Goal: Task Accomplishment & Management: Complete application form

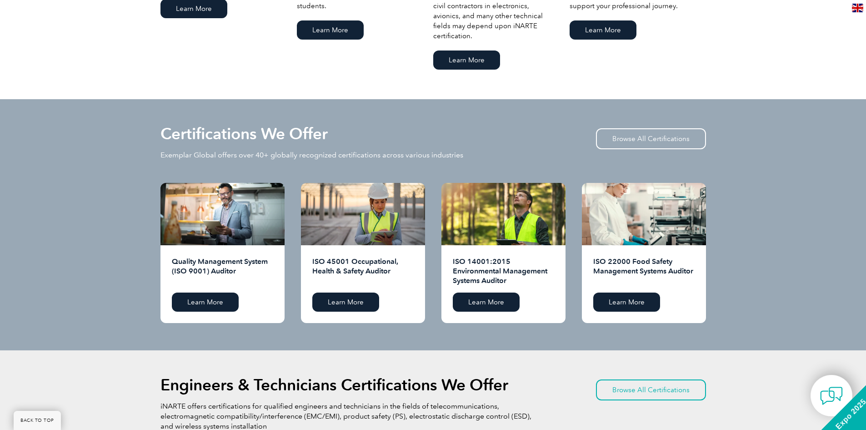
scroll to position [819, 0]
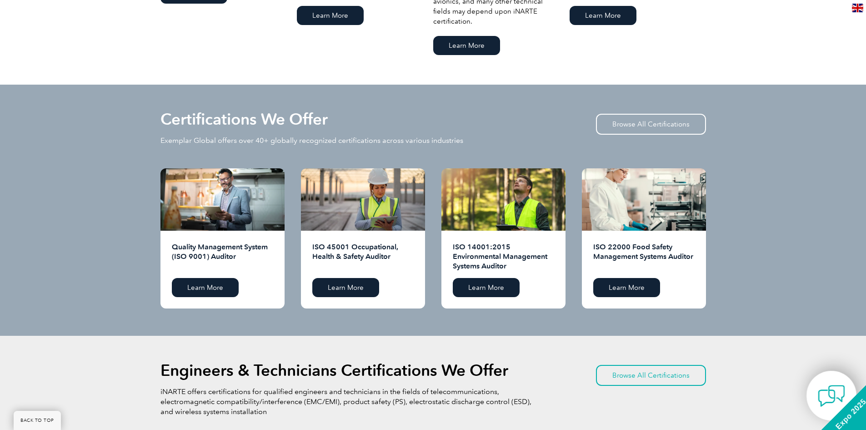
click at [827, 392] on img at bounding box center [831, 395] width 27 height 27
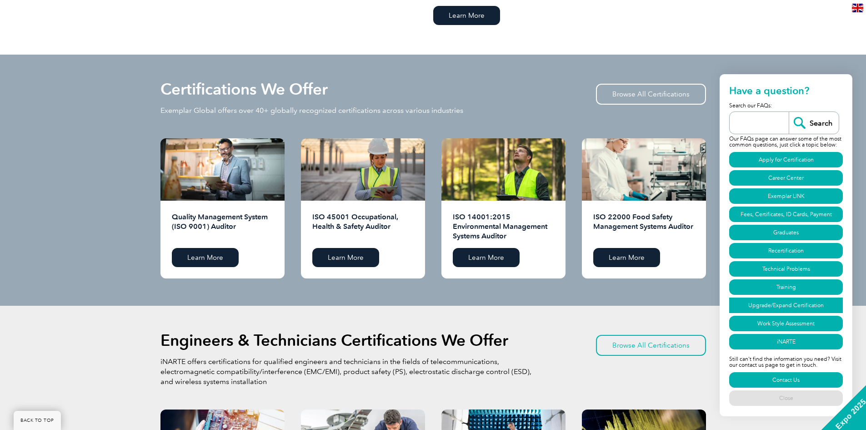
scroll to position [864, 0]
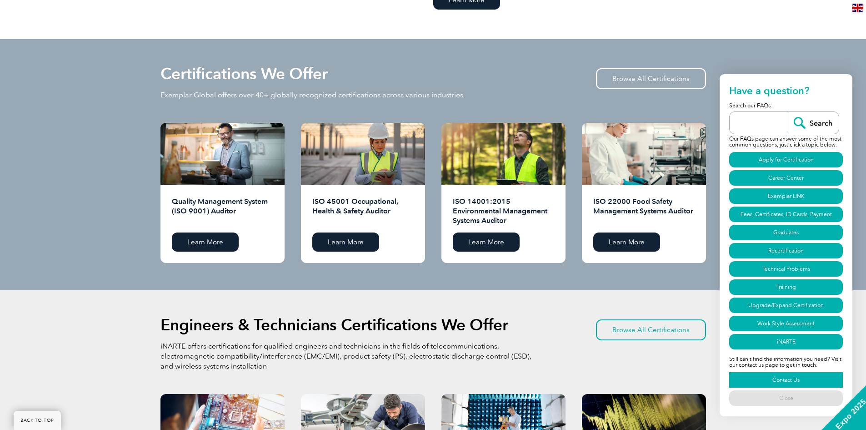
click at [800, 378] on link "Contact Us" at bounding box center [787, 379] width 114 height 15
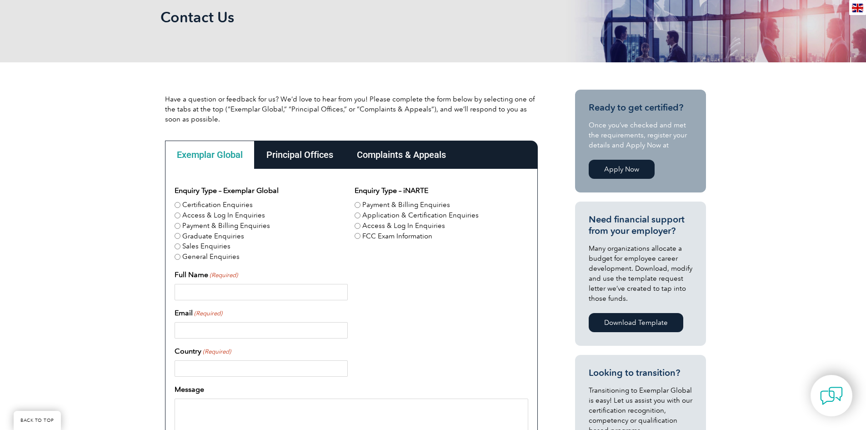
scroll to position [182, 0]
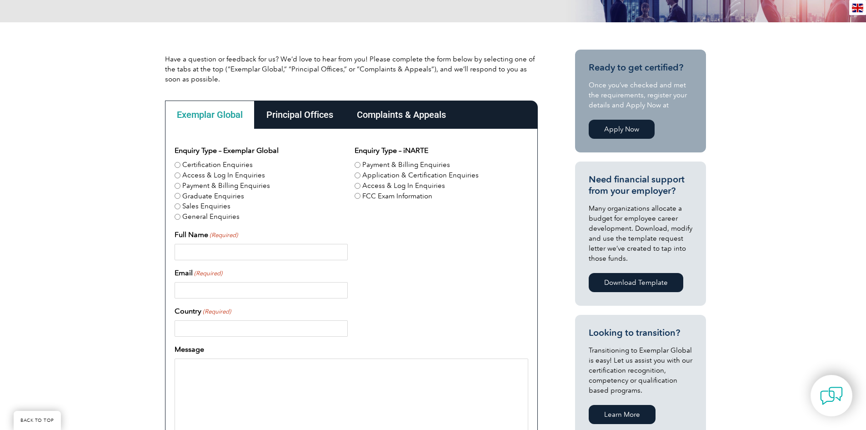
click at [196, 161] on label "Certification Enquiries" at bounding box center [217, 165] width 70 height 10
click at [181, 162] on input "Certification Enquiries" at bounding box center [178, 165] width 6 height 6
radio input "true"
click at [202, 257] on input "Full Name (Required)" at bounding box center [261, 252] width 173 height 16
type input "[PERSON_NAME]"
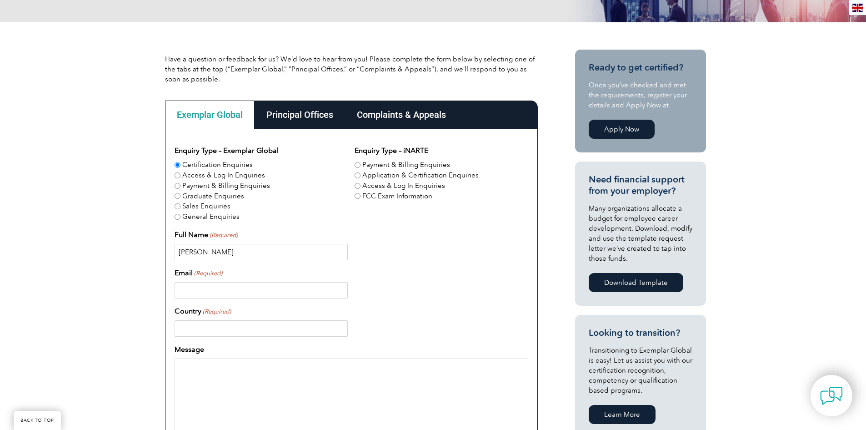
type input "[EMAIL_ADDRESS][DOMAIN_NAME]"
type input "[GEOGRAPHIC_DATA]"
type input "13238752777"
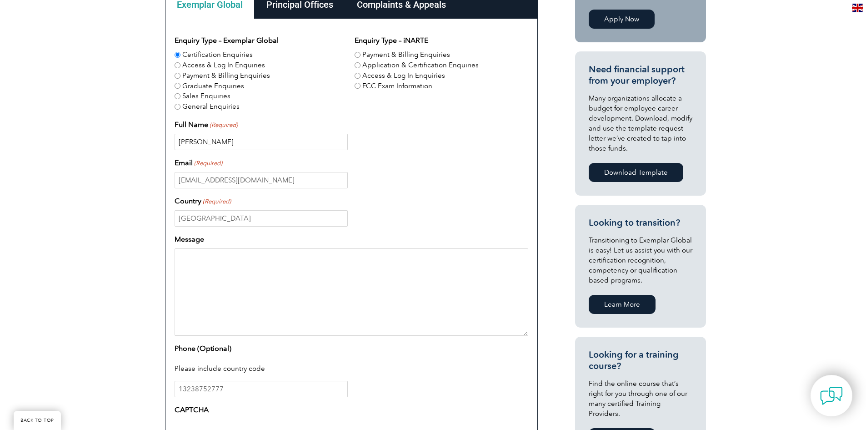
scroll to position [318, 0]
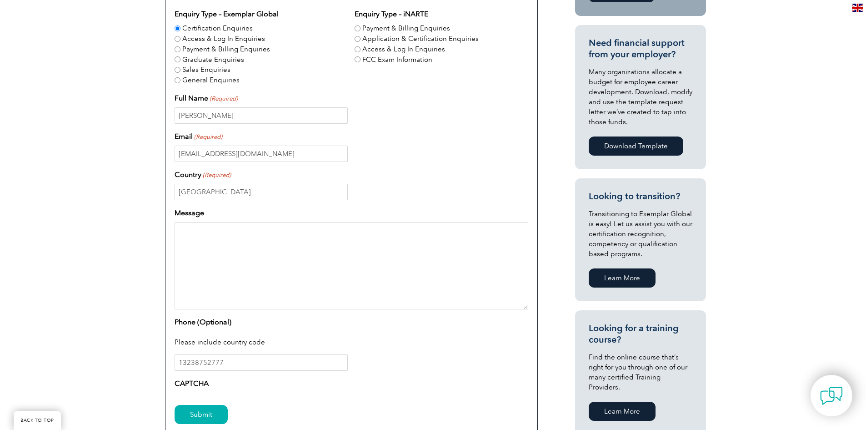
click at [268, 266] on textarea "Message" at bounding box center [352, 265] width 354 height 87
paste textarea "Dear Exemplar Global Certification Team, I hope this message finds you well. I …"
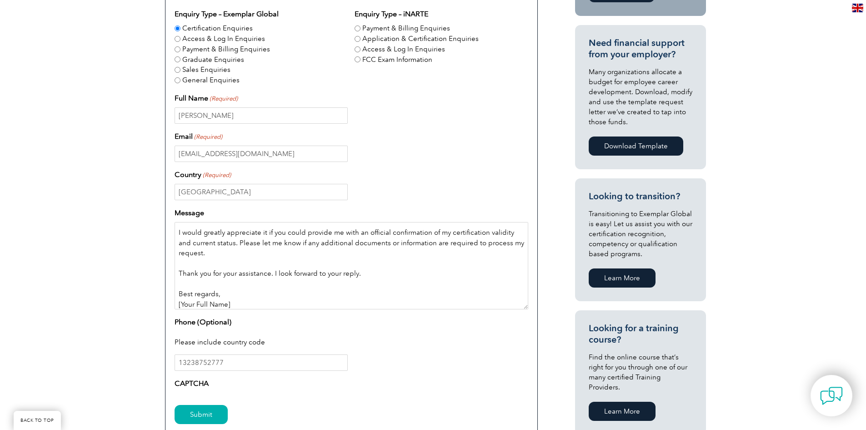
scroll to position [156, 0]
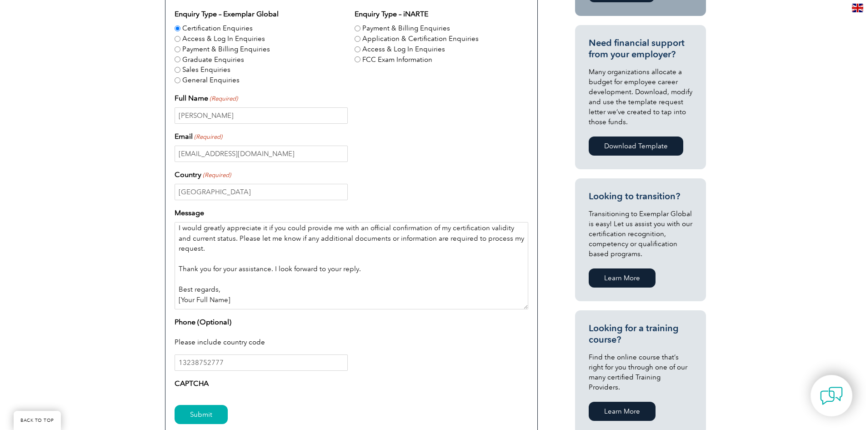
drag, startPoint x: 232, startPoint y: 306, endPoint x: 157, endPoint y: 305, distance: 75.0
click at [157, 305] on div "Have a question or feedback for us? We’d love to hear from you! Please complete…" at bounding box center [433, 190] width 866 height 609
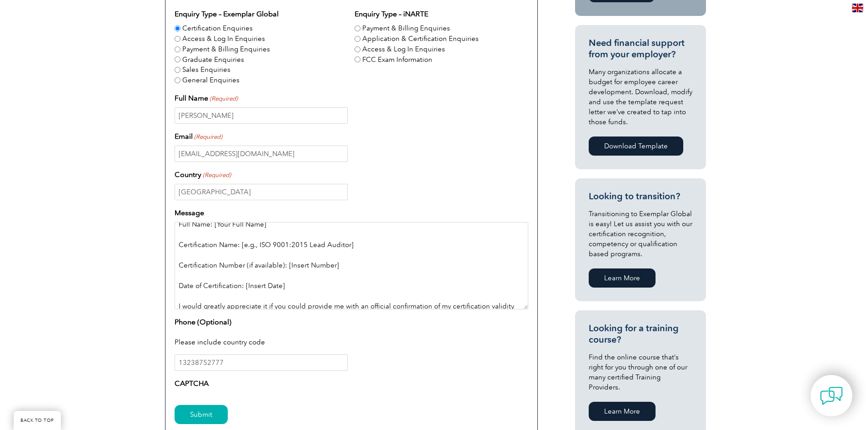
scroll to position [65, 0]
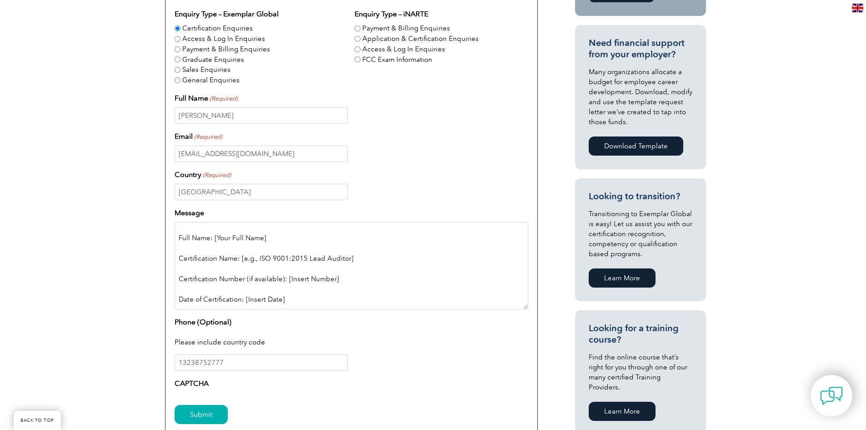
drag, startPoint x: 286, startPoint y: 254, endPoint x: 165, endPoint y: 273, distance: 122.0
click at [165, 273] on div "Enquiry Type – Exemplar Global Certification Enquiries Access & Log In Enquirie…" at bounding box center [351, 225] width 373 height 466
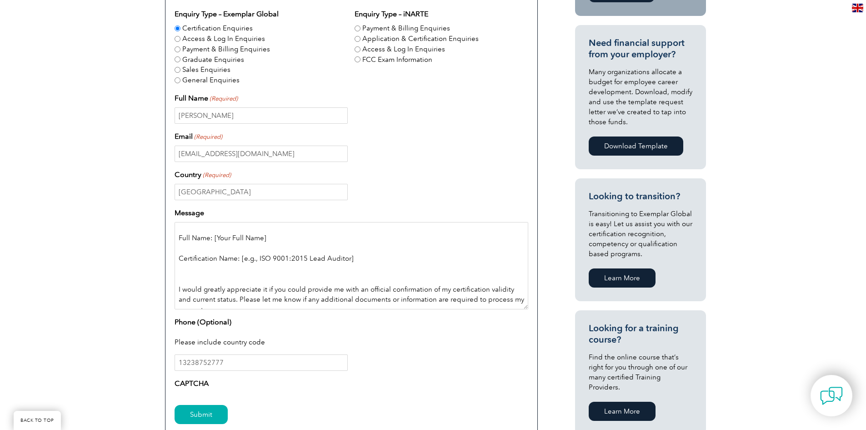
click at [349, 259] on textarea "Dear Exemplar Global Certification Team, I hope this message finds you well. I …" at bounding box center [352, 265] width 354 height 87
click at [257, 258] on textarea "Dear Exemplar Global Certification Team, I hope this message finds you well. I …" at bounding box center [352, 265] width 354 height 87
drag, startPoint x: 272, startPoint y: 237, endPoint x: 211, endPoint y: 234, distance: 61.5
click at [211, 234] on textarea "Dear Exemplar Global Certification Team, I hope this message finds you well. I …" at bounding box center [352, 265] width 354 height 87
type textarea "Dear Exemplar Global Certification Team, I hope this message finds you well. I …"
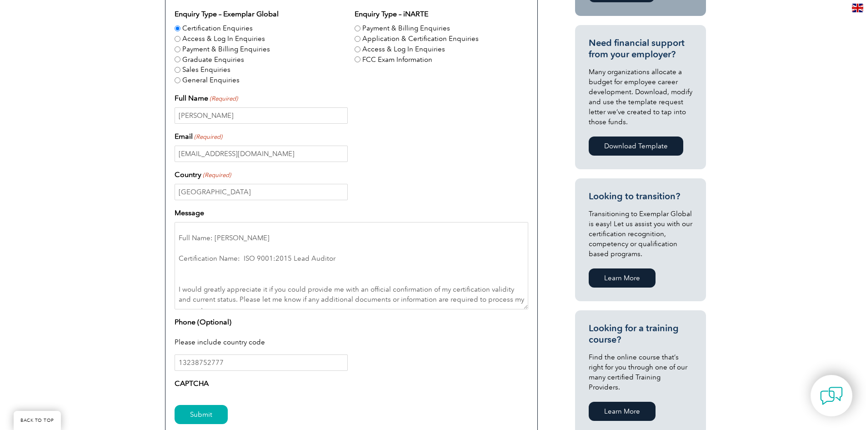
click at [472, 161] on div "[EMAIL_ADDRESS][DOMAIN_NAME]" at bounding box center [352, 154] width 354 height 16
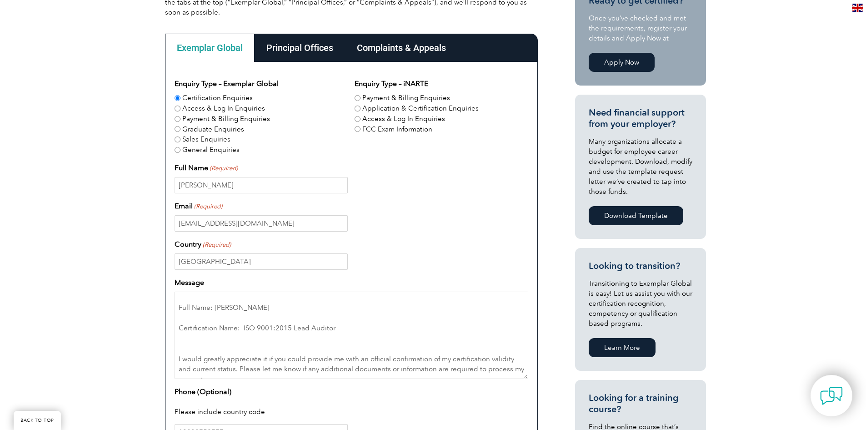
scroll to position [227, 0]
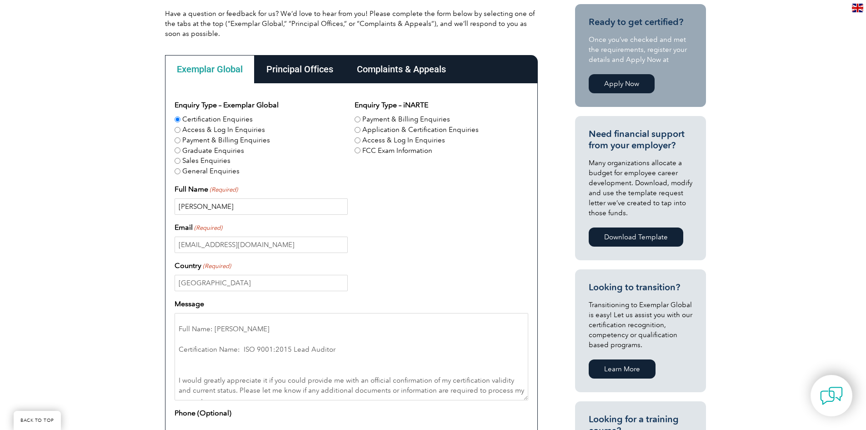
drag, startPoint x: 194, startPoint y: 204, endPoint x: 210, endPoint y: 201, distance: 16.5
click at [194, 204] on input "[PERSON_NAME]" at bounding box center [261, 206] width 173 height 16
type input "[PERSON_NAME]"
click at [432, 226] on div "Email (Required) [EMAIL_ADDRESS][DOMAIN_NAME]" at bounding box center [352, 237] width 354 height 31
drag, startPoint x: 286, startPoint y: 59, endPoint x: 287, endPoint y: 68, distance: 9.6
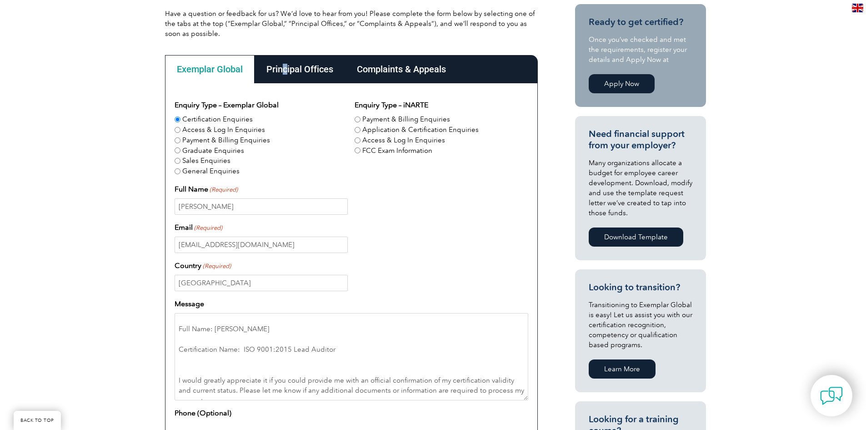
click at [286, 67] on div "Principal Offices" at bounding box center [300, 69] width 91 height 28
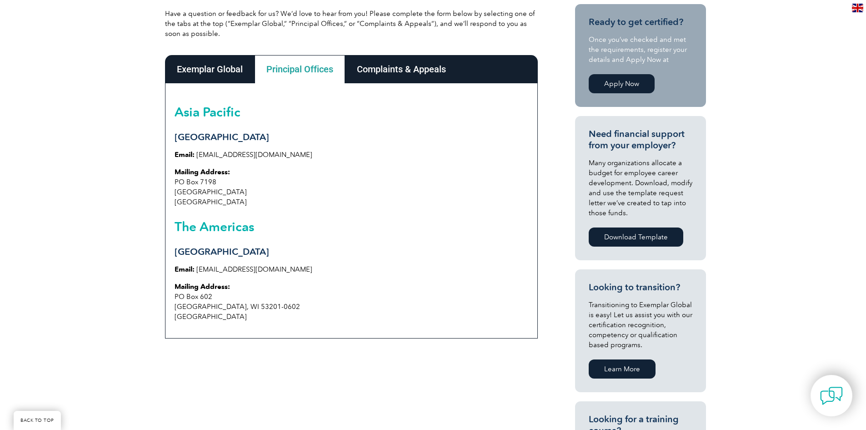
click at [204, 65] on div "Exemplar Global" at bounding box center [210, 69] width 90 height 28
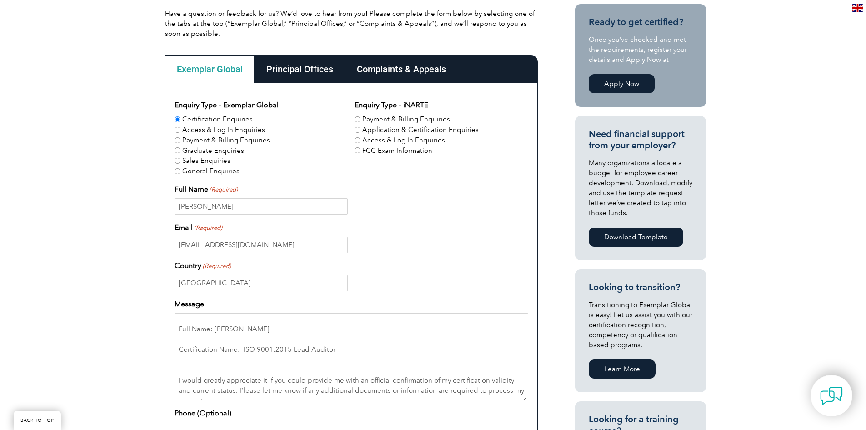
click at [309, 70] on div "Principal Offices" at bounding box center [300, 69] width 91 height 28
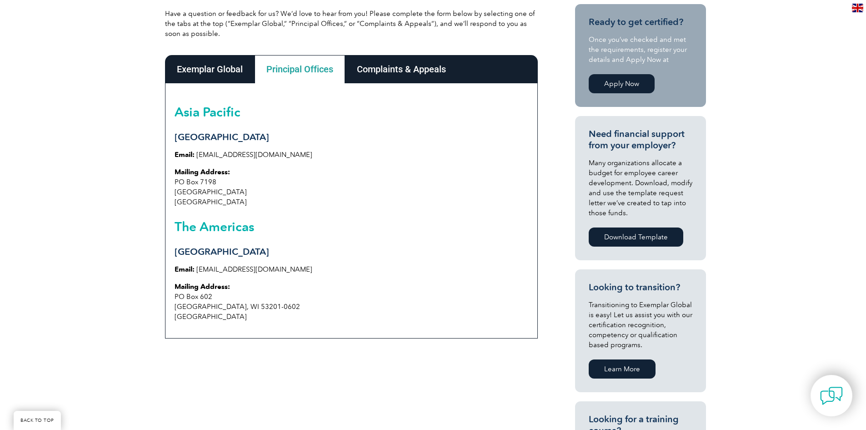
click at [214, 65] on div "Exemplar Global" at bounding box center [210, 69] width 90 height 28
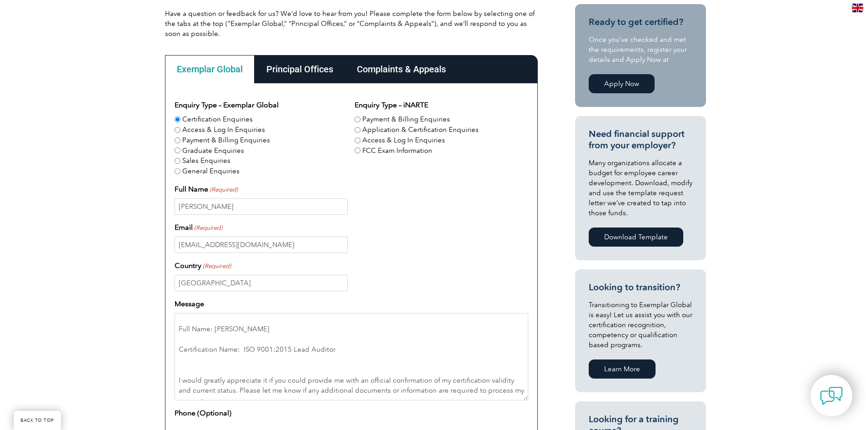
click at [377, 132] on label "Application & Certification Enquiries" at bounding box center [420, 130] width 116 height 10
click at [361, 132] on input "Application & Certification Enquiries" at bounding box center [358, 130] width 6 height 6
radio input "true"
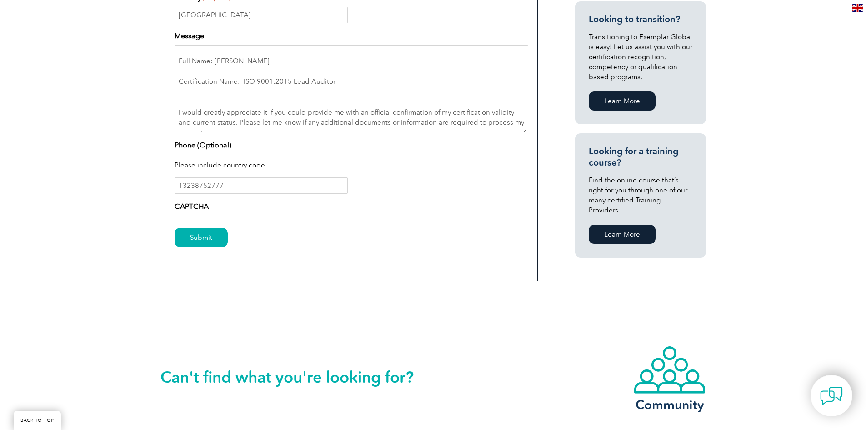
scroll to position [500, 0]
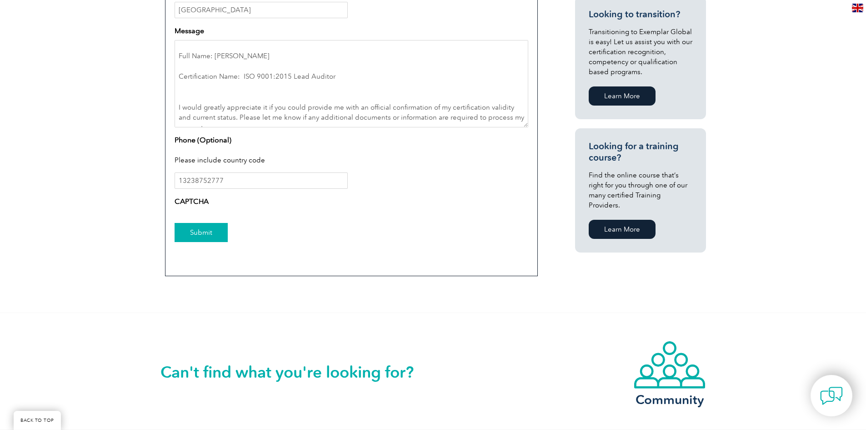
click at [203, 235] on input "Submit" at bounding box center [201, 232] width 53 height 19
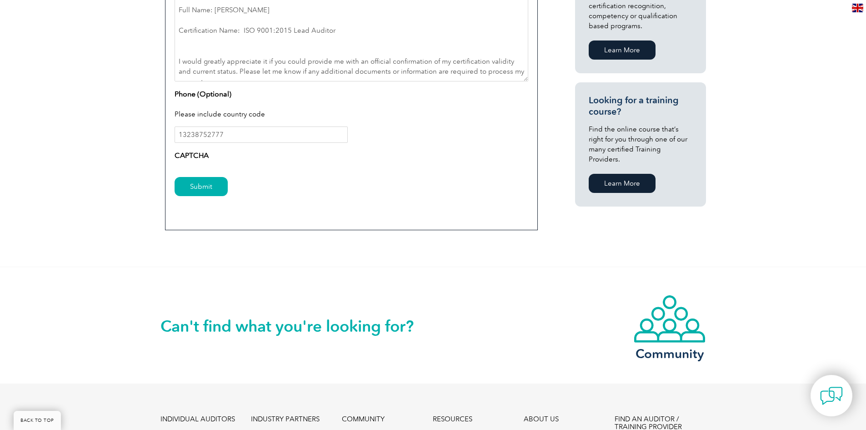
scroll to position [546, 0]
click at [217, 137] on input "13238752777" at bounding box center [261, 135] width 173 height 16
click at [202, 189] on input "Submit" at bounding box center [201, 186] width 53 height 19
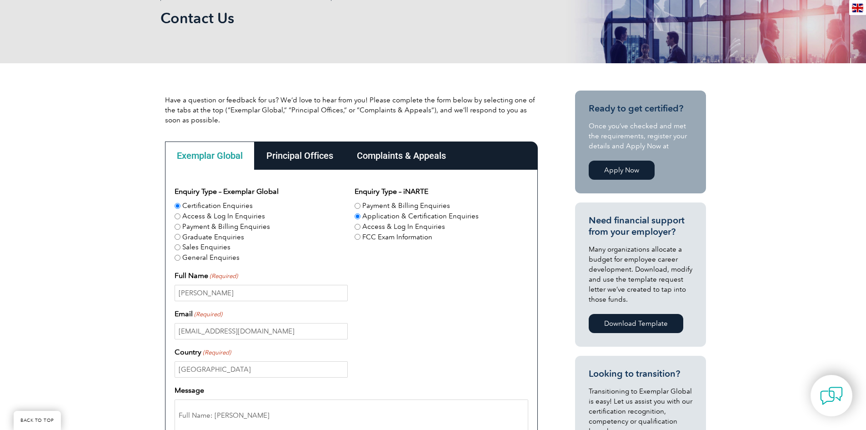
scroll to position [136, 0]
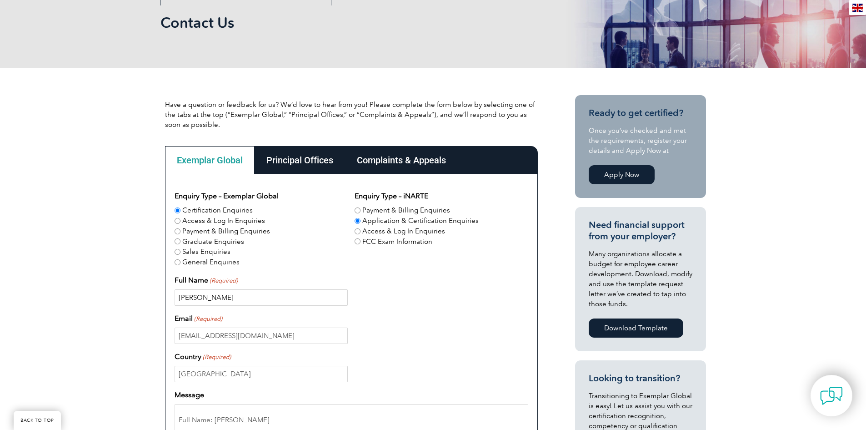
click at [273, 301] on input "[PERSON_NAME]" at bounding box center [261, 297] width 173 height 16
click at [411, 300] on div "[PERSON_NAME]" at bounding box center [352, 297] width 354 height 16
click at [471, 300] on div "[PERSON_NAME]" at bounding box center [352, 297] width 354 height 16
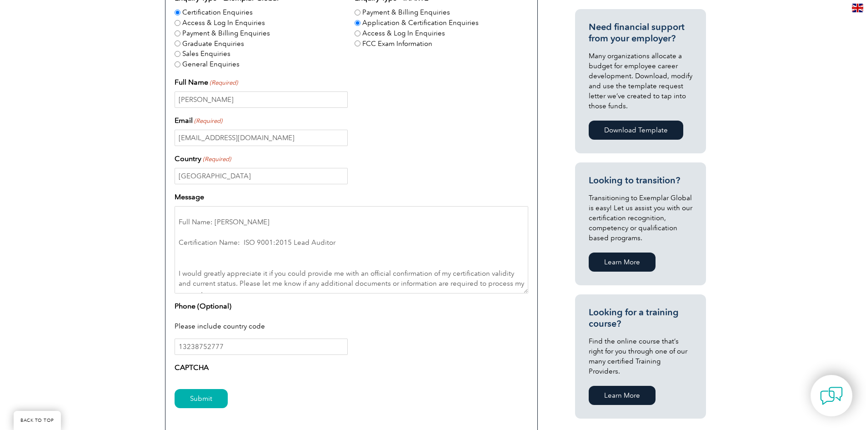
scroll to position [318, 0]
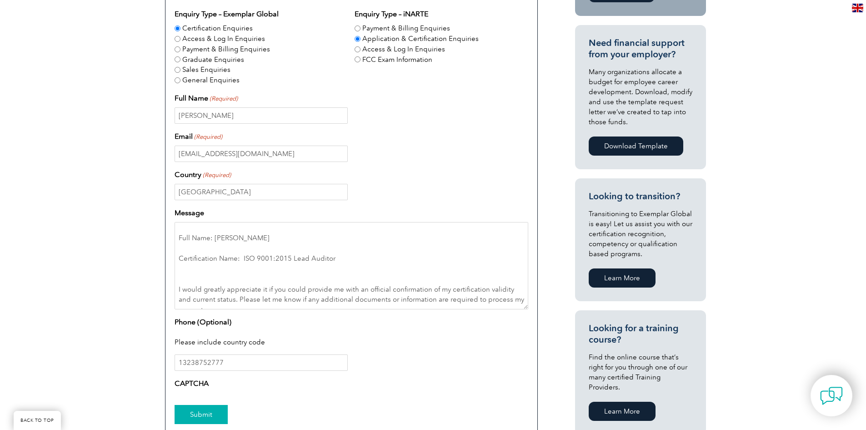
click at [193, 413] on input "Submit" at bounding box center [201, 414] width 53 height 19
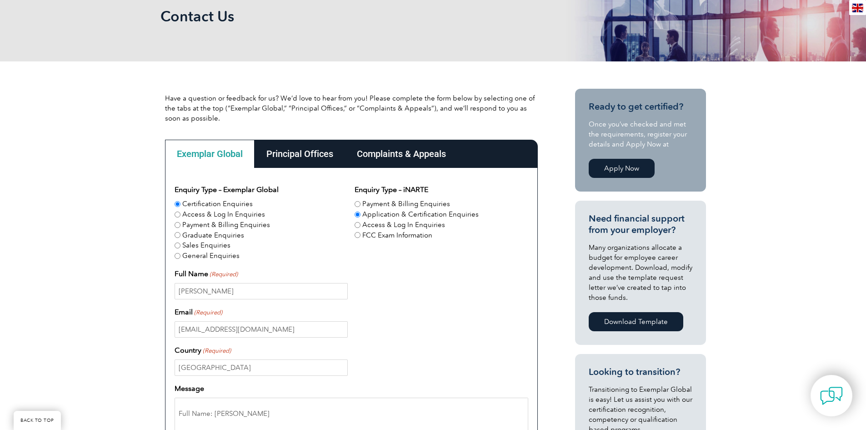
scroll to position [136, 0]
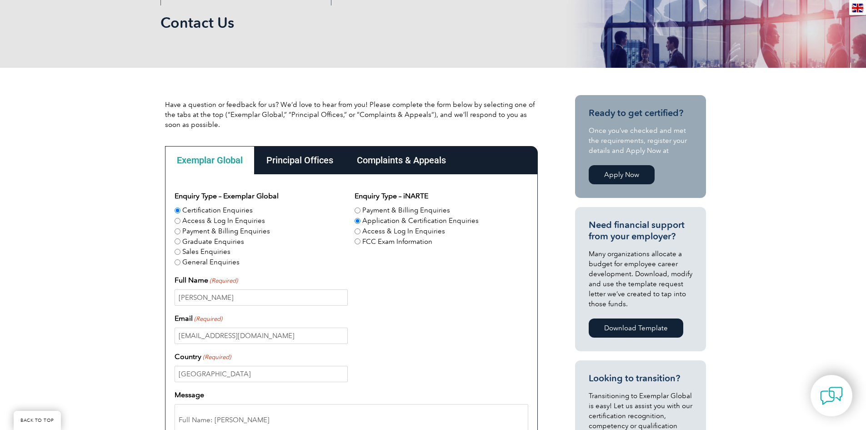
click at [304, 163] on div "Principal Offices" at bounding box center [300, 160] width 91 height 28
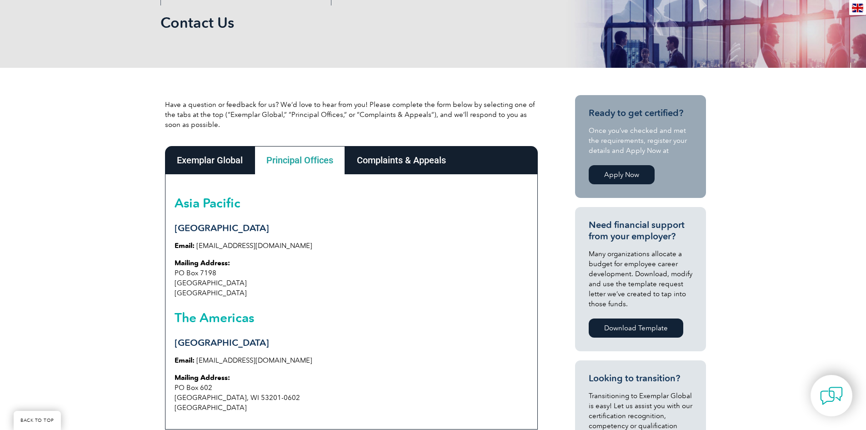
click at [423, 155] on div "Complaints & Appeals" at bounding box center [401, 160] width 113 height 28
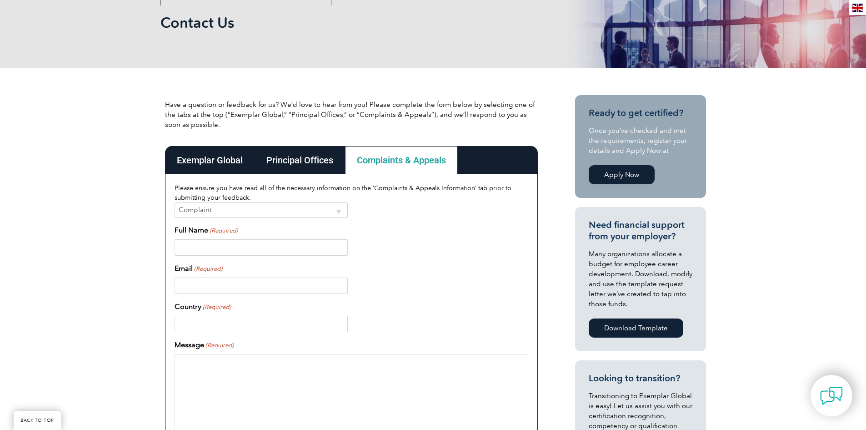
click at [222, 161] on div "Exemplar Global" at bounding box center [210, 160] width 90 height 28
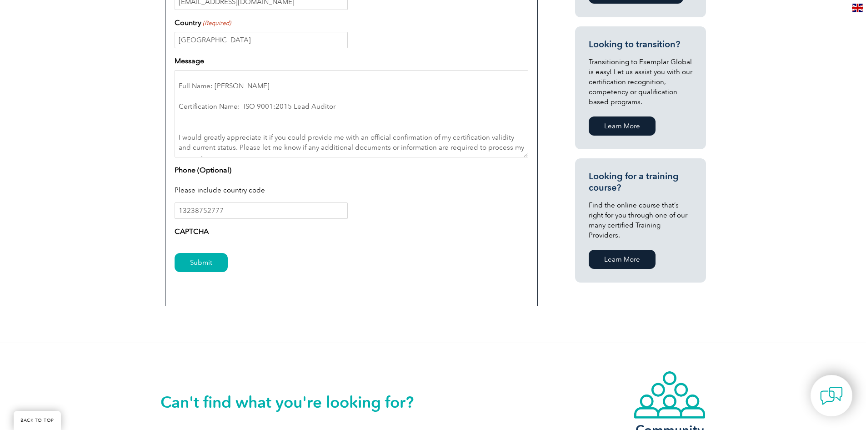
scroll to position [500, 0]
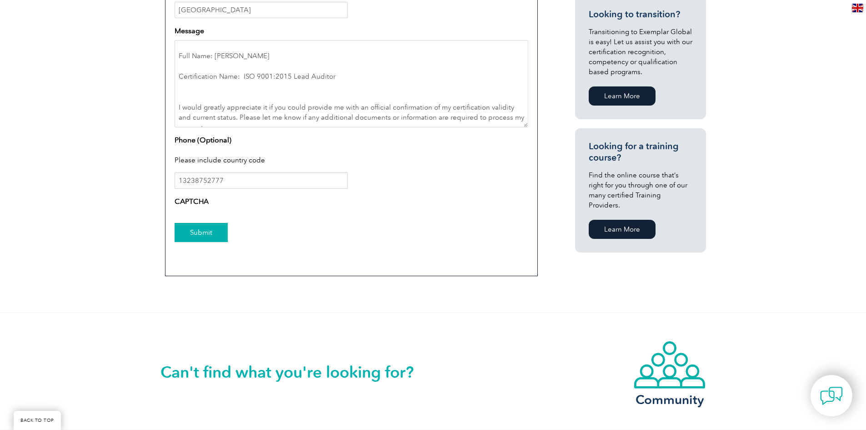
click at [192, 227] on input "Submit" at bounding box center [201, 232] width 53 height 19
click at [304, 227] on div "Submit" at bounding box center [352, 233] width 354 height 40
click at [186, 232] on input "Submit" at bounding box center [201, 232] width 53 height 19
click at [238, 142] on div "Phone (Optional) Please include country code 13238752777" at bounding box center [352, 162] width 354 height 55
drag, startPoint x: 249, startPoint y: 186, endPoint x: 8, endPoint y: 146, distance: 243.9
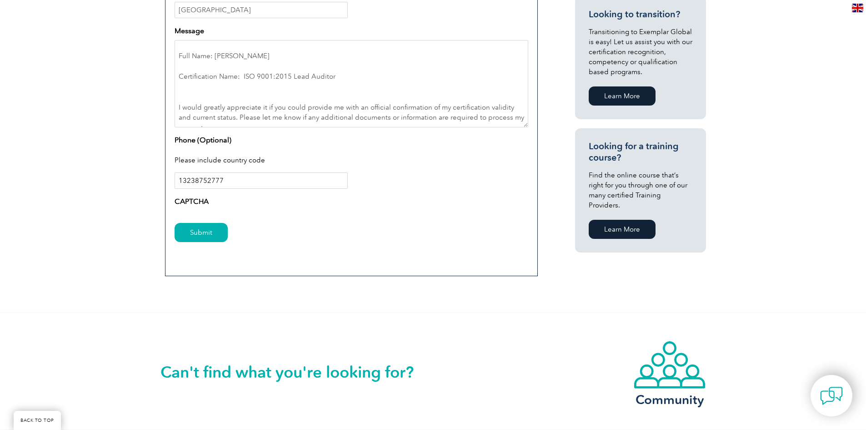
click at [9, 147] on div "Have a question or feedback for us? We’d love to hear from you! Please complete…" at bounding box center [433, 8] width 866 height 609
click at [472, 169] on div "Please include country code" at bounding box center [352, 161] width 354 height 24
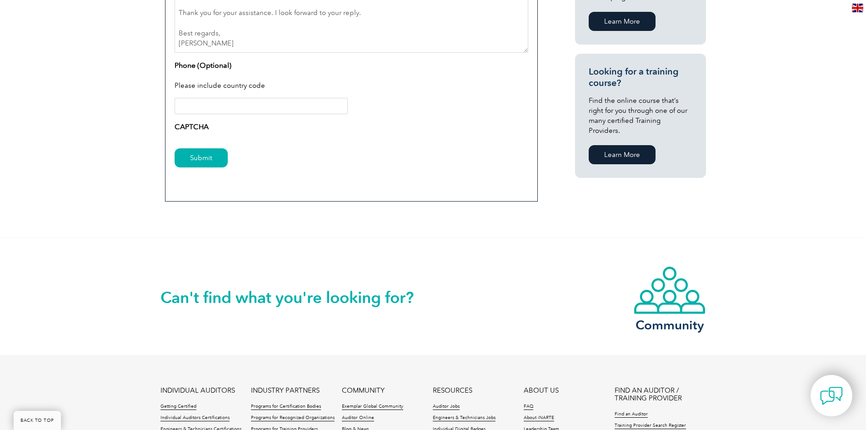
scroll to position [546, 0]
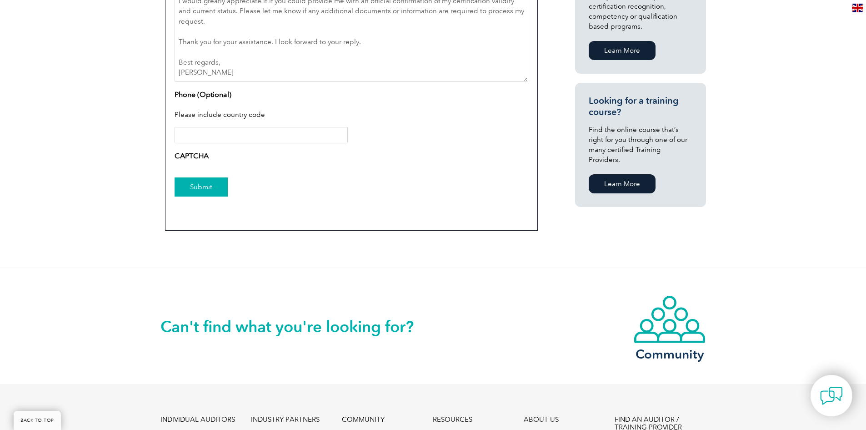
click at [197, 189] on input "Submit" at bounding box center [201, 186] width 53 height 19
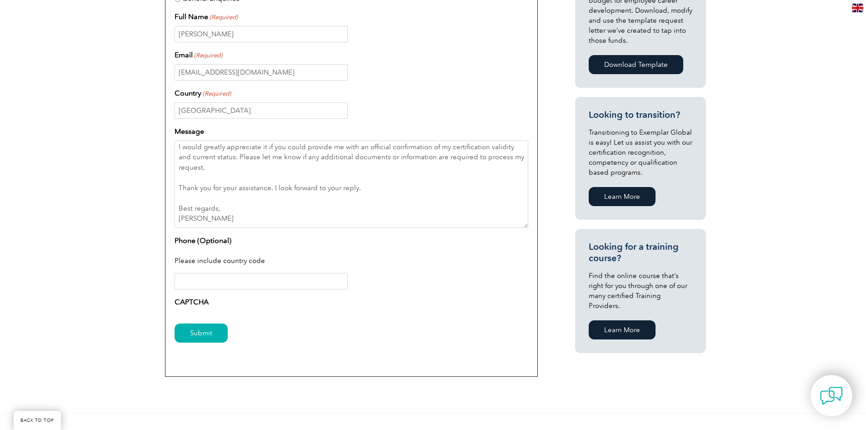
scroll to position [318, 0]
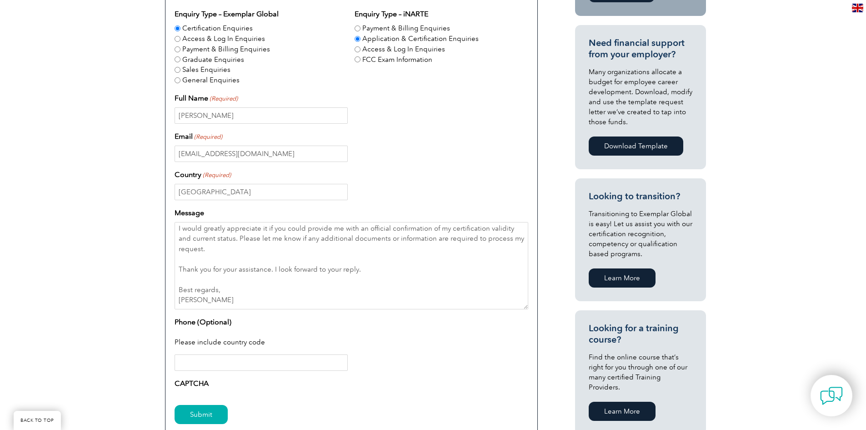
click at [451, 116] on div "[PERSON_NAME]" at bounding box center [352, 115] width 354 height 16
click at [238, 113] on input "[PERSON_NAME]" at bounding box center [261, 115] width 173 height 16
click at [447, 111] on div "[PERSON_NAME]" at bounding box center [352, 115] width 354 height 16
drag, startPoint x: 258, startPoint y: 151, endPoint x: 73, endPoint y: 130, distance: 185.8
click at [73, 130] on div "Have a question or feedback for us? We’d love to hear from you! Please complete…" at bounding box center [433, 190] width 866 height 609
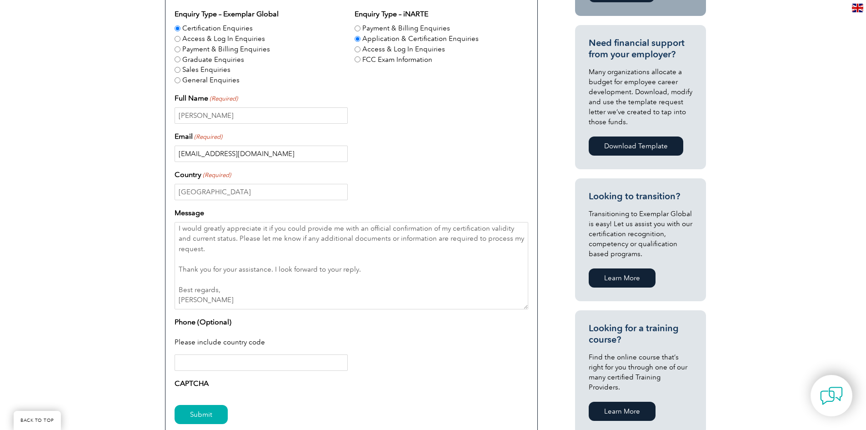
type input "[EMAIL_ADDRESS][DOMAIN_NAME]"
click at [423, 136] on div "Email (Required) [EMAIL_ADDRESS][DOMAIN_NAME]" at bounding box center [352, 146] width 354 height 31
click at [467, 174] on div "Country (Required) [GEOGRAPHIC_DATA]" at bounding box center [352, 184] width 354 height 31
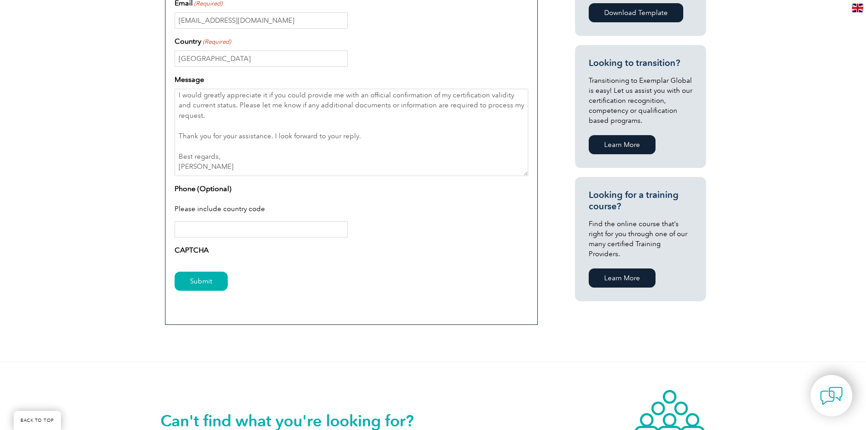
scroll to position [500, 0]
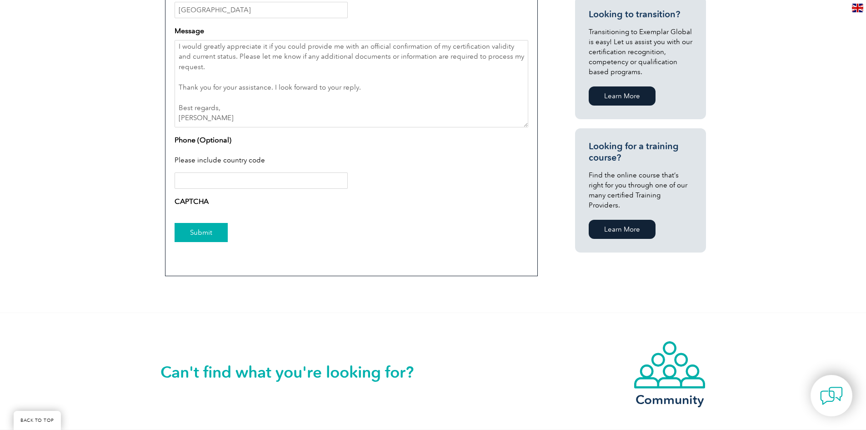
click at [200, 233] on input "Submit" at bounding box center [201, 232] width 53 height 19
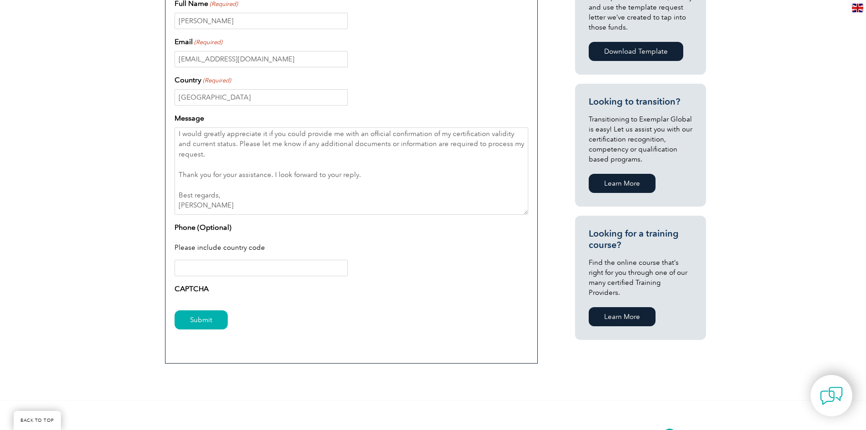
scroll to position [409, 0]
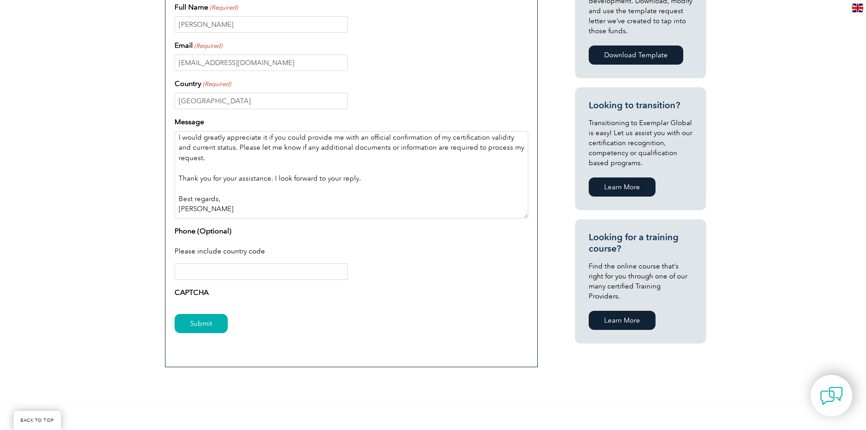
click at [227, 187] on textarea "Dear Exemplar Global Certification Team, I hope this message finds you well. I …" at bounding box center [352, 174] width 354 height 87
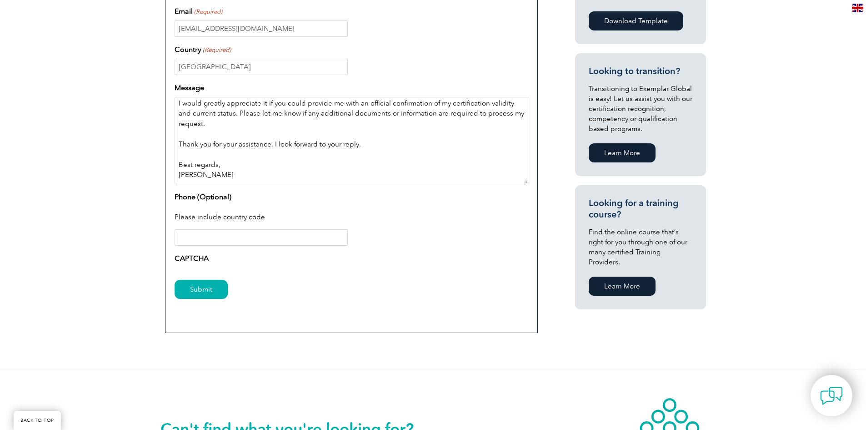
scroll to position [455, 0]
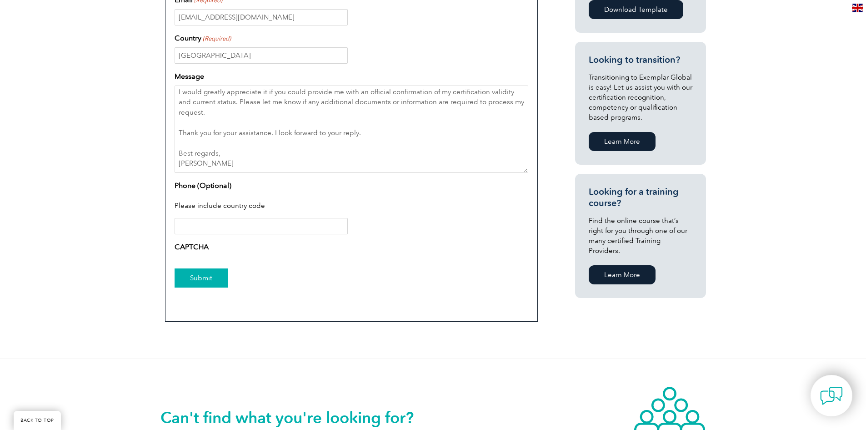
click at [198, 286] on input "Submit" at bounding box center [201, 277] width 53 height 19
click at [198, 277] on input "Submit" at bounding box center [201, 277] width 53 height 19
click at [198, 276] on input "Submit" at bounding box center [201, 277] width 53 height 19
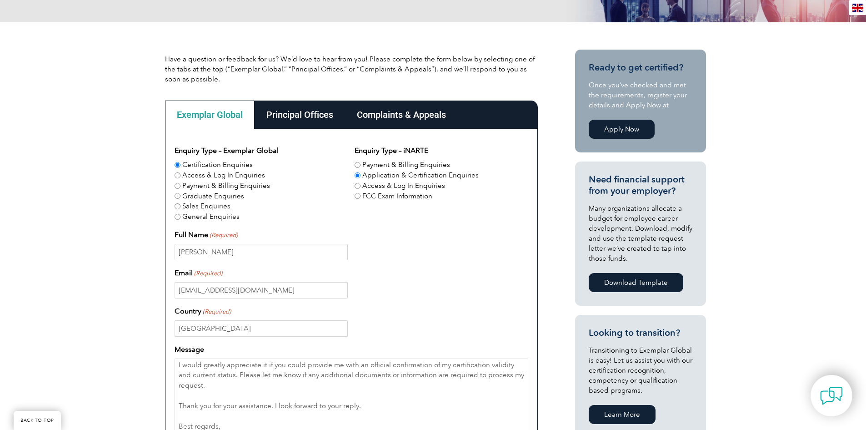
scroll to position [0, 0]
